Goal: Complete application form

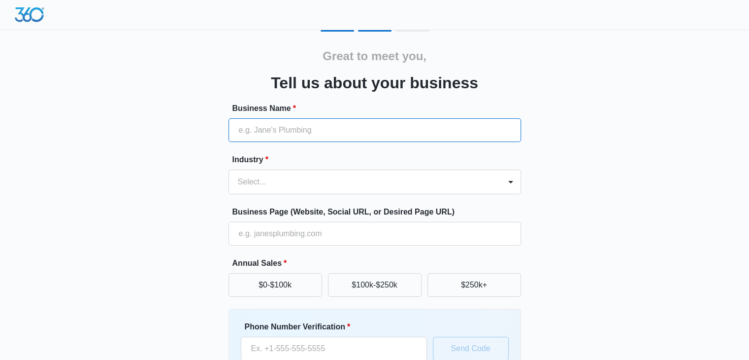
click at [323, 131] on input "Business Name *" at bounding box center [375, 130] width 293 height 24
paste input "Asheville Web Design | [GEOGRAPHIC_DATA]"
type input "Asheville Web Design | [GEOGRAPHIC_DATA]"
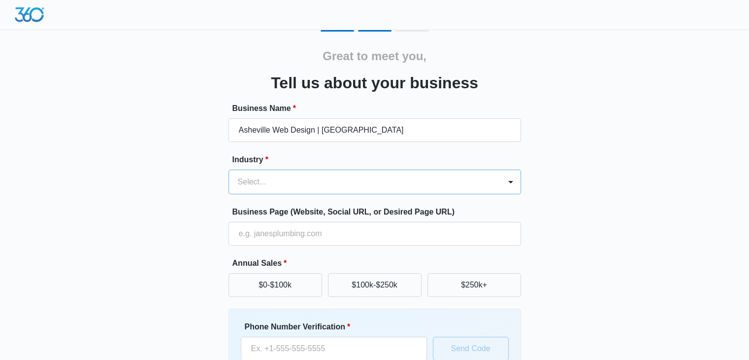
click at [317, 183] on div at bounding box center [363, 182] width 250 height 14
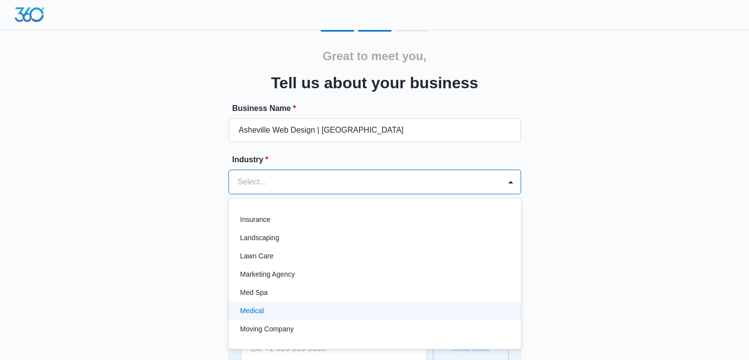
scroll to position [433, 0]
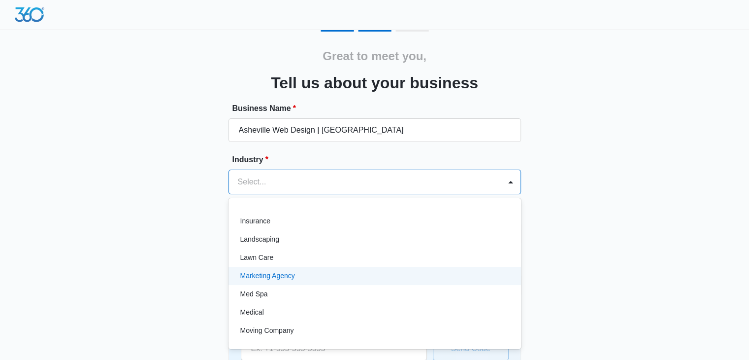
click at [313, 266] on div "Marketing Agency" at bounding box center [375, 275] width 293 height 18
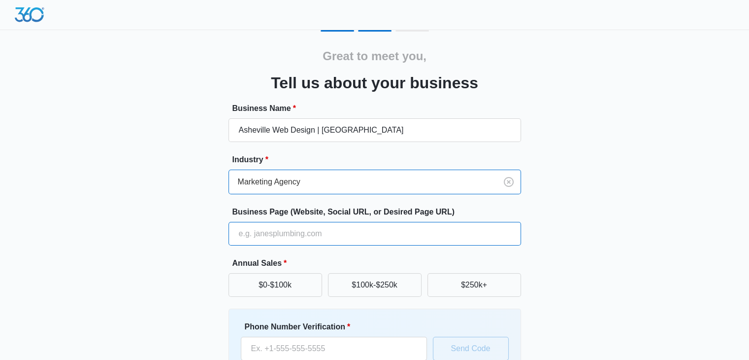
click at [308, 234] on input "Business Page (Website, Social URL, or Desired Page URL)" at bounding box center [375, 234] width 293 height 24
click at [372, 237] on input "Business Page (Website, Social URL, or Desired Page URL)" at bounding box center [375, 234] width 293 height 24
paste input "[URL][DOMAIN_NAME]"
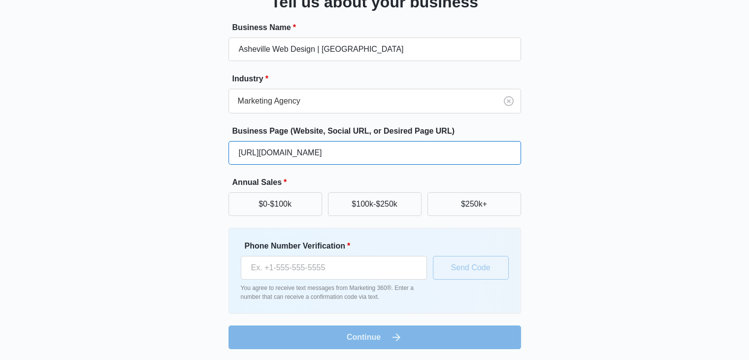
scroll to position [81, 0]
type input "[URL][DOMAIN_NAME]"
click at [298, 212] on button "$0-$100k" at bounding box center [276, 204] width 94 height 24
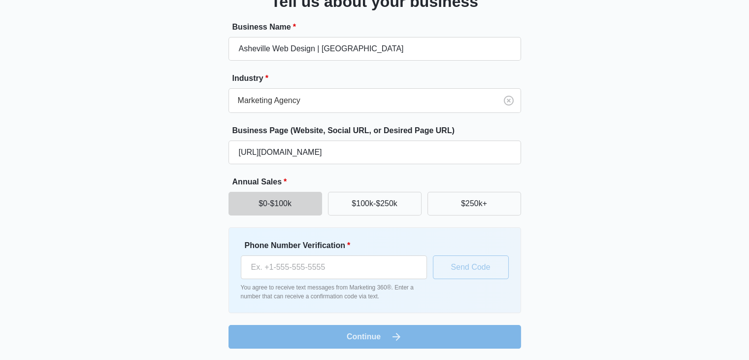
click at [385, 327] on form "Business Name * Asheville Web Design | White Fox Studios Industry * Marketing A…" at bounding box center [375, 184] width 293 height 327
click at [234, 281] on div "Phone Number Verification * You agree to receive text messages from Marketing 3…" at bounding box center [375, 270] width 293 height 86
click at [93, 229] on div "Great to meet you, Tell us about your business Business Name * Asheville Web De…" at bounding box center [374, 148] width 591 height 399
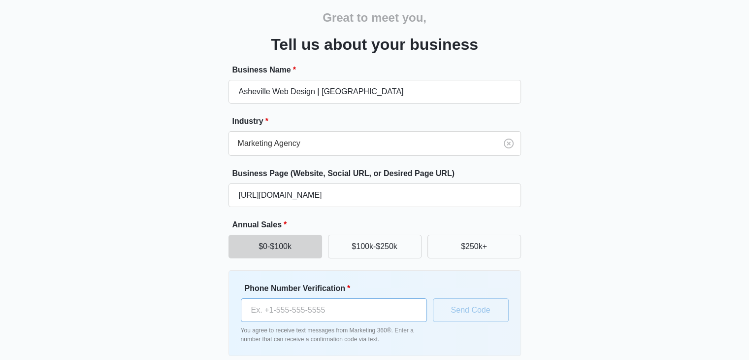
scroll to position [37, 0]
